Goal: Find specific page/section: Find specific page/section

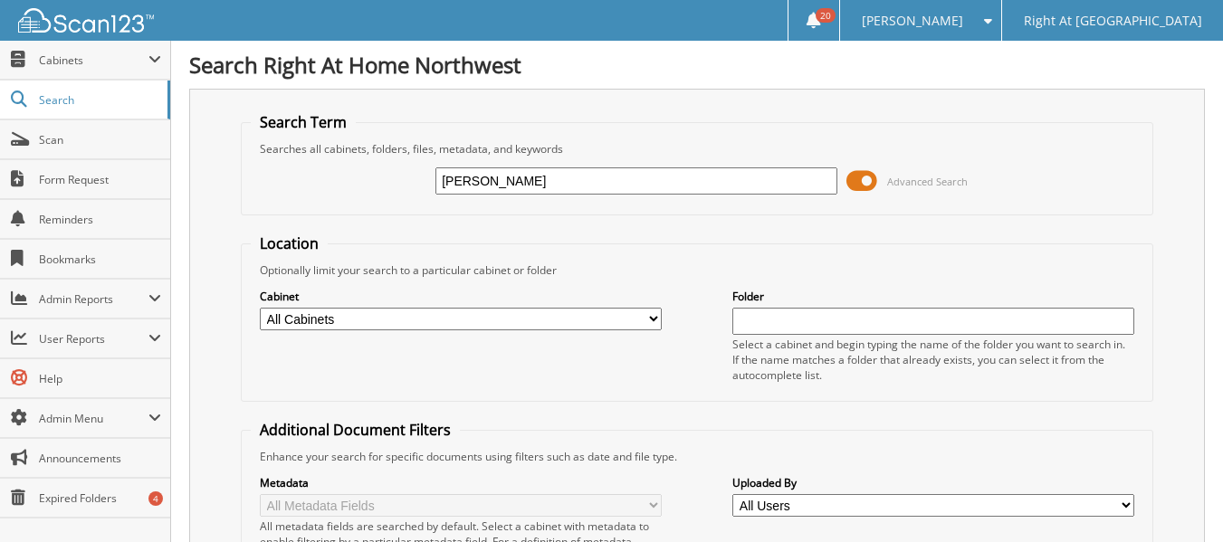
type input "jackson"
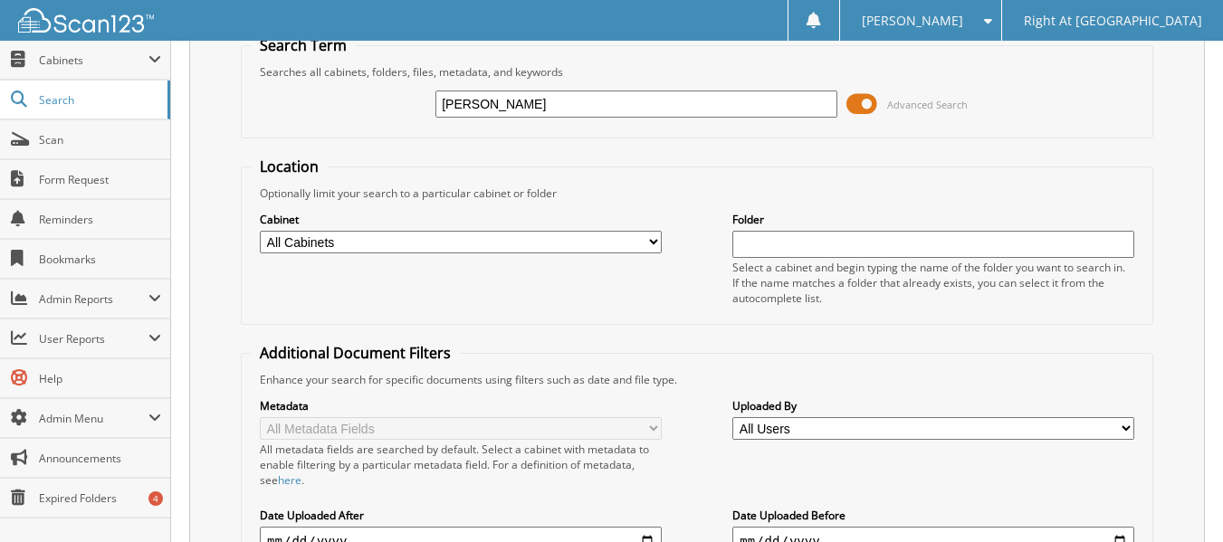
scroll to position [181, 0]
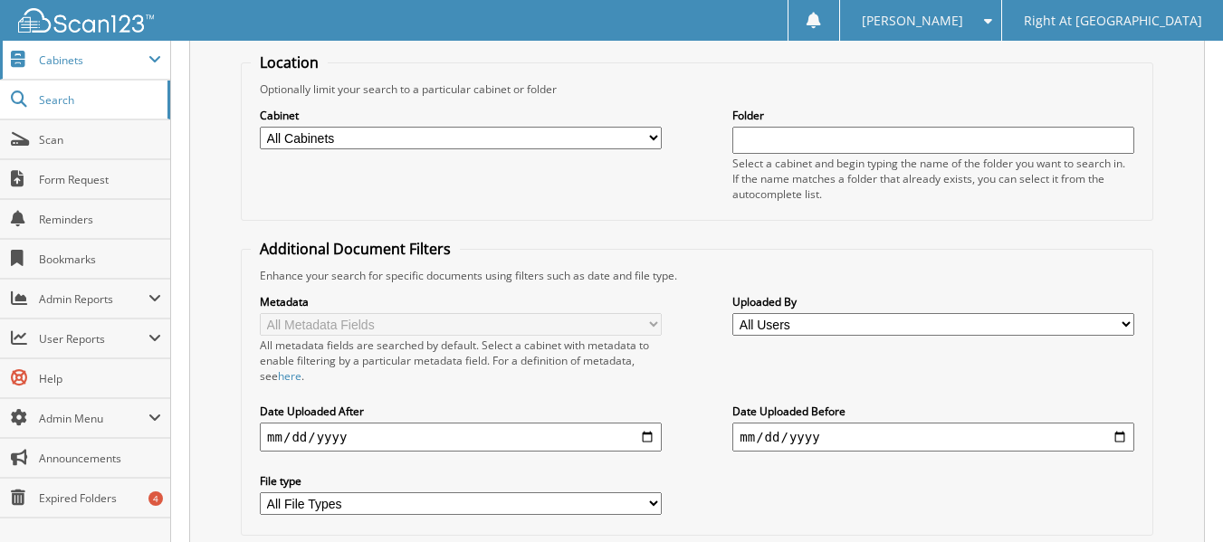
click at [75, 62] on span "Cabinets" at bounding box center [94, 60] width 110 height 15
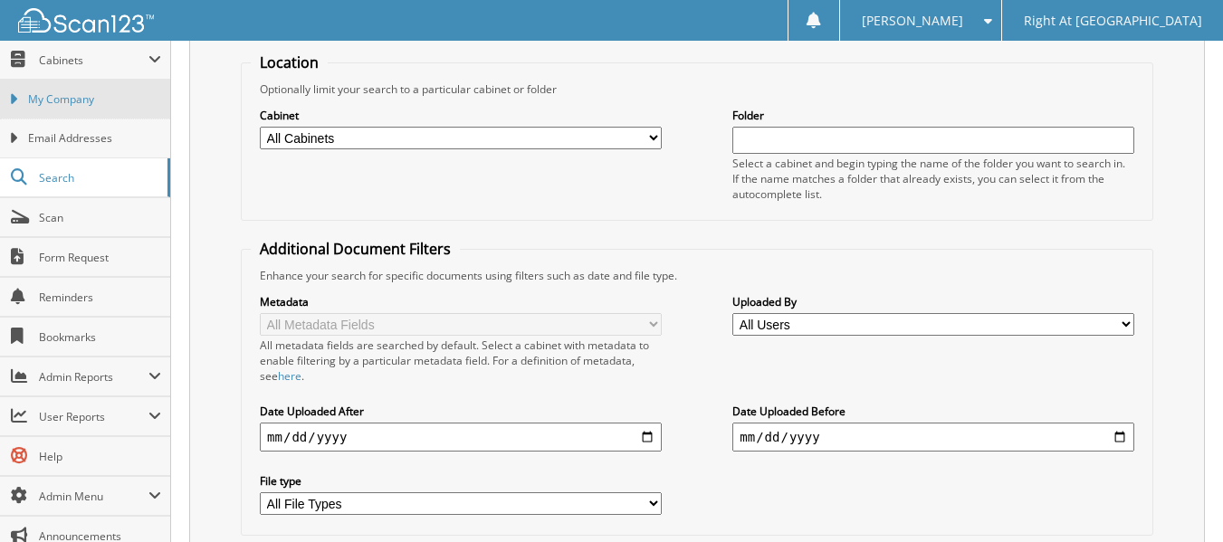
click at [79, 98] on span "My Company" at bounding box center [94, 99] width 133 height 16
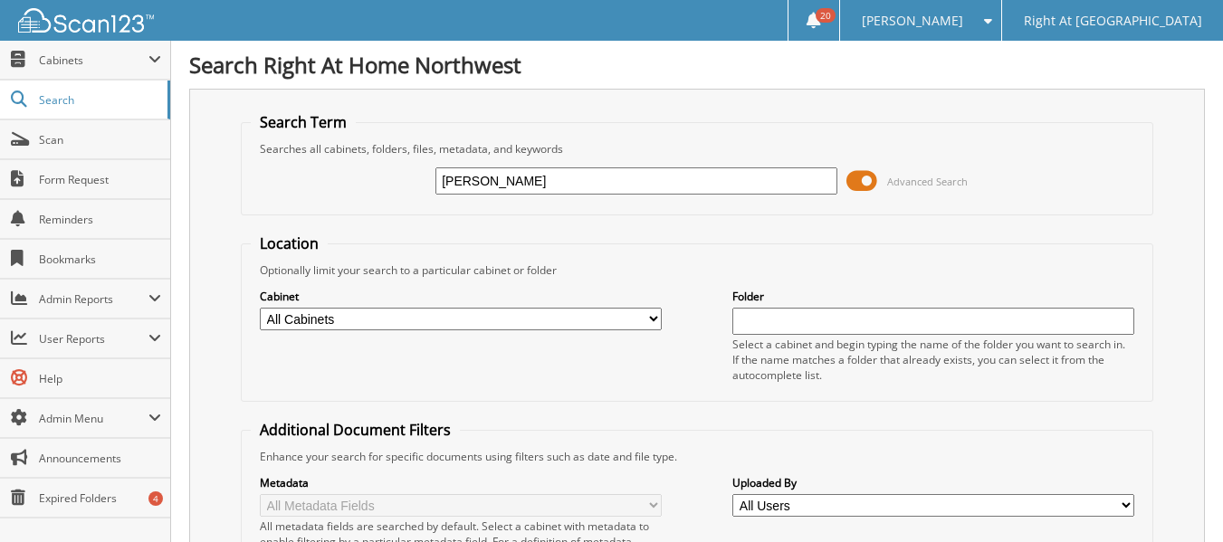
type input "[PERSON_NAME]"
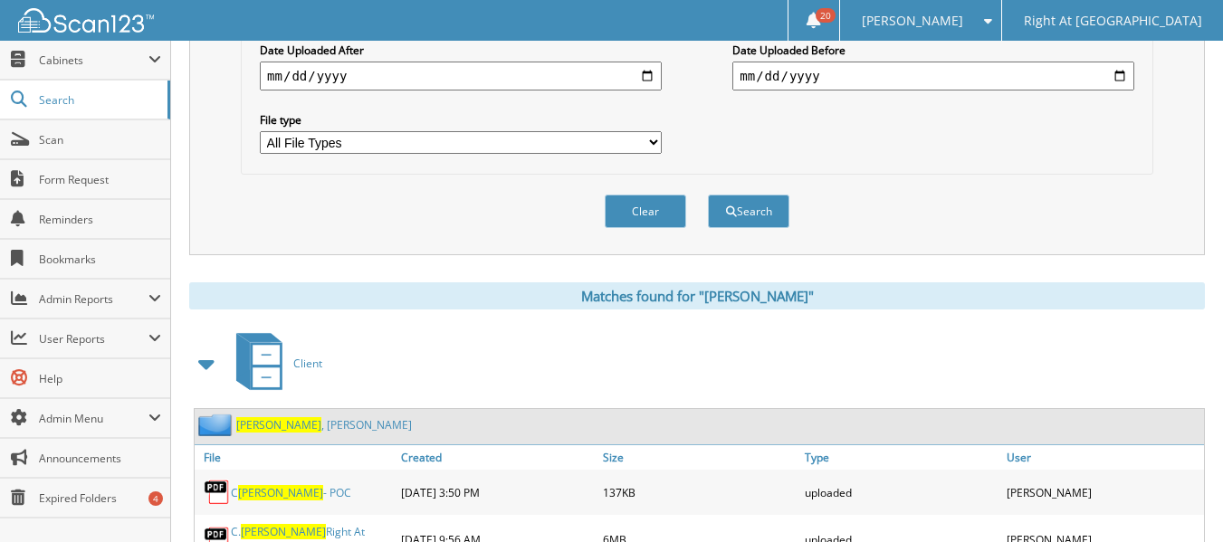
scroll to position [620, 0]
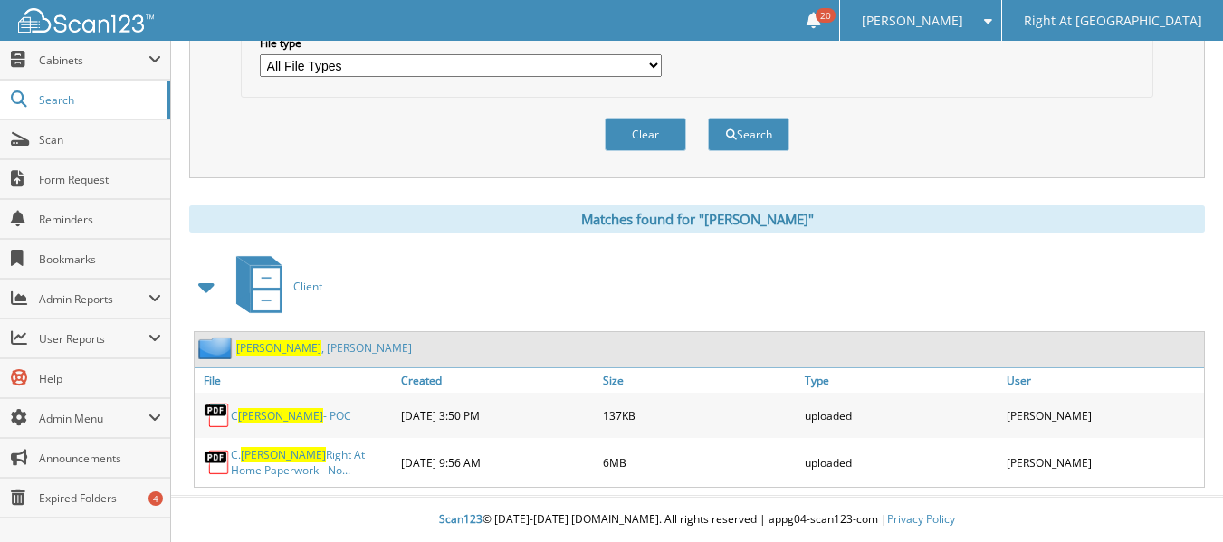
click at [278, 347] on link "Crouch , Carolyn" at bounding box center [324, 347] width 176 height 15
